Goal: Transaction & Acquisition: Purchase product/service

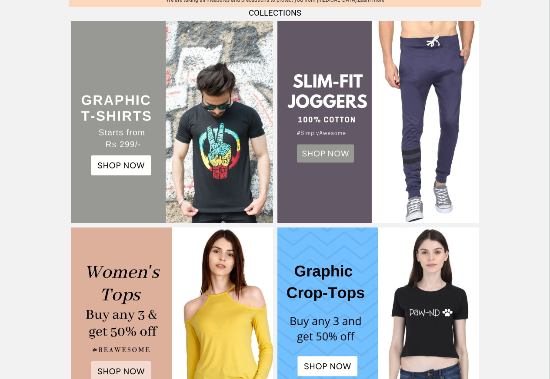
scroll to position [261, 0]
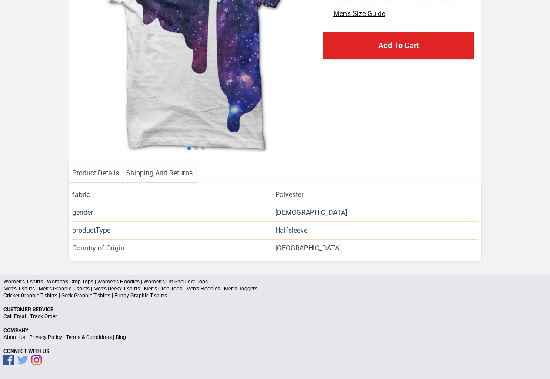
scroll to position [126, 0]
